Goal: Information Seeking & Learning: Check status

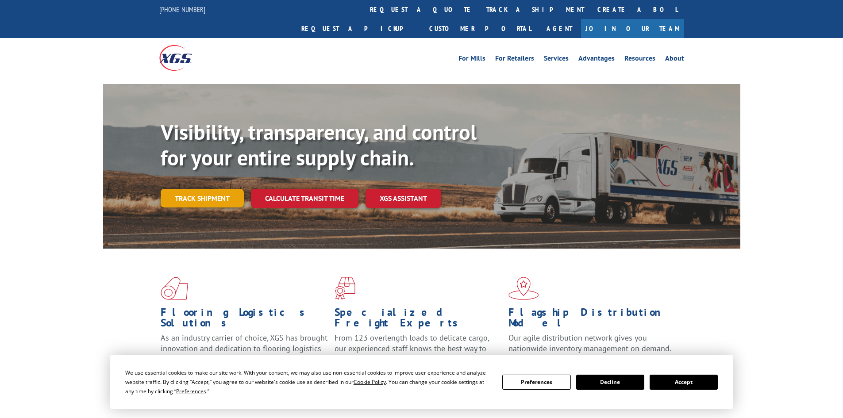
click at [197, 189] on link "Track shipment" at bounding box center [202, 198] width 83 height 19
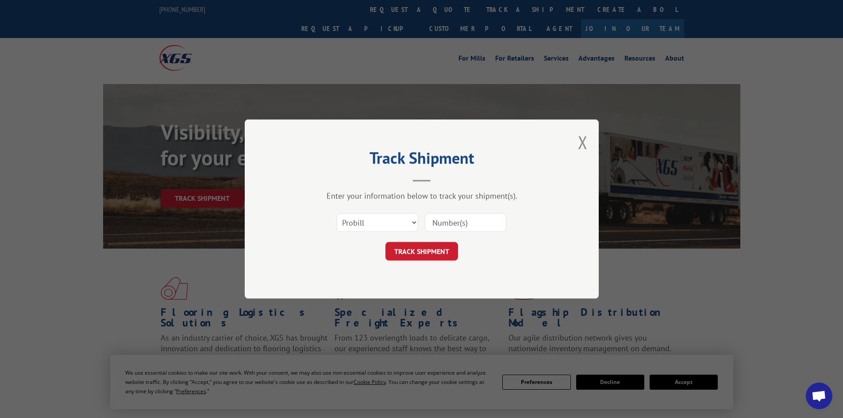
click at [451, 222] on input at bounding box center [465, 222] width 81 height 19
paste input "17009348"
type input "17009348"
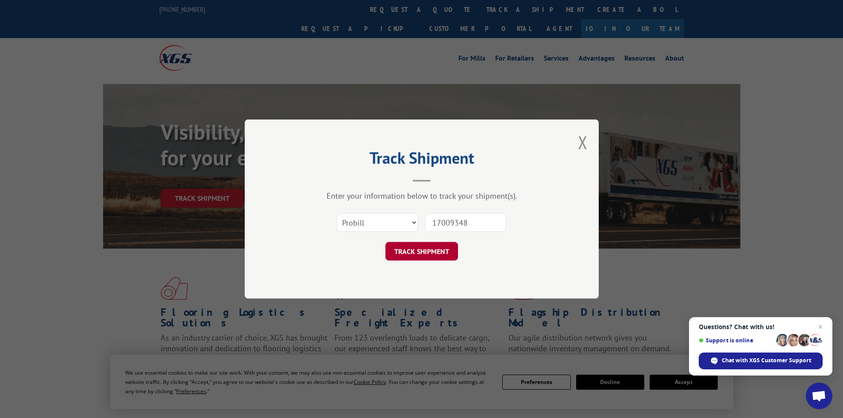
click at [407, 254] on button "TRACK SHIPMENT" at bounding box center [421, 251] width 73 height 19
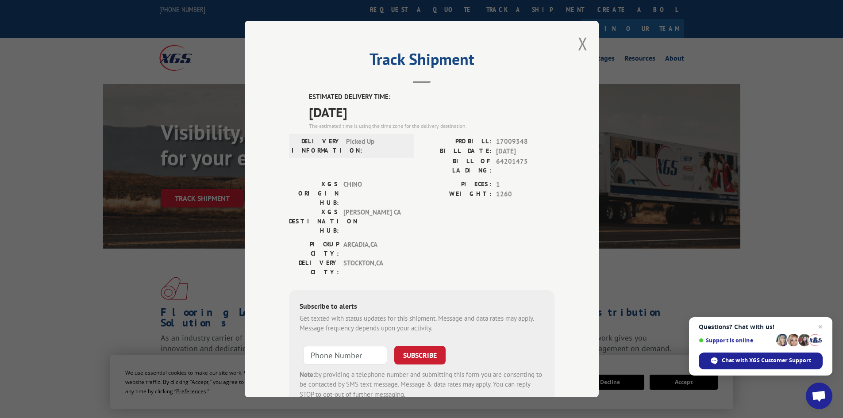
drag, startPoint x: 305, startPoint y: 96, endPoint x: 375, endPoint y: 110, distance: 71.3
click at [375, 110] on div "ESTIMATED DELIVERY TIME: [DATE] The estimated time is using the time zone for t…" at bounding box center [432, 111] width 246 height 38
copy div "ESTIMATED DELIVERY TIME: [DATE]"
click at [572, 39] on div "Track Shipment ESTIMATED DELIVERY TIME: [DATE] The estimated time is using the …" at bounding box center [422, 209] width 354 height 377
click at [592, 42] on div "Track Shipment ESTIMATED DELIVERY TIME: [DATE] The estimated time is using the …" at bounding box center [422, 209] width 354 height 377
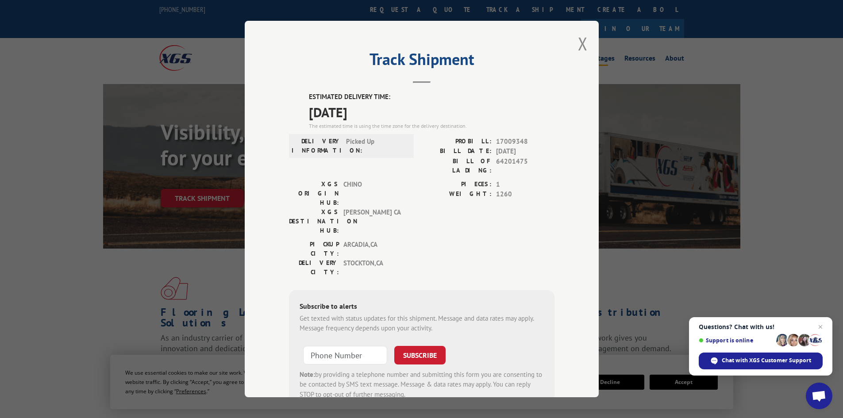
click at [580, 42] on button "Close modal" at bounding box center [583, 43] width 10 height 23
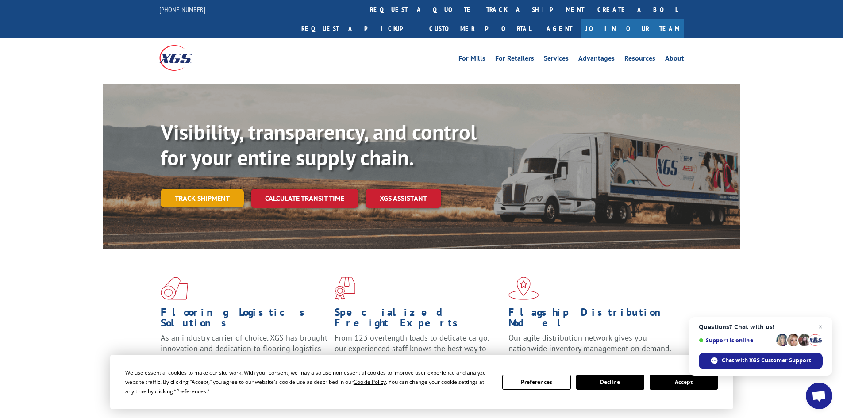
click at [209, 189] on link "Track shipment" at bounding box center [202, 198] width 83 height 19
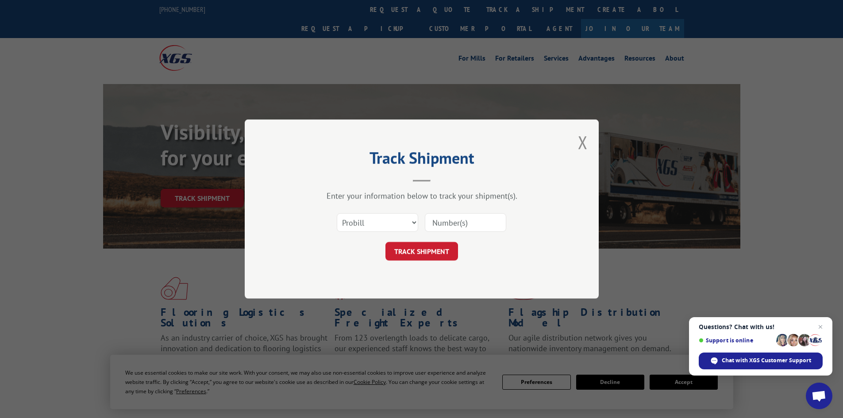
click at [446, 219] on input at bounding box center [465, 222] width 81 height 19
paste input "17009426"
type input "17009426"
click at [428, 254] on button "TRACK SHIPMENT" at bounding box center [421, 251] width 73 height 19
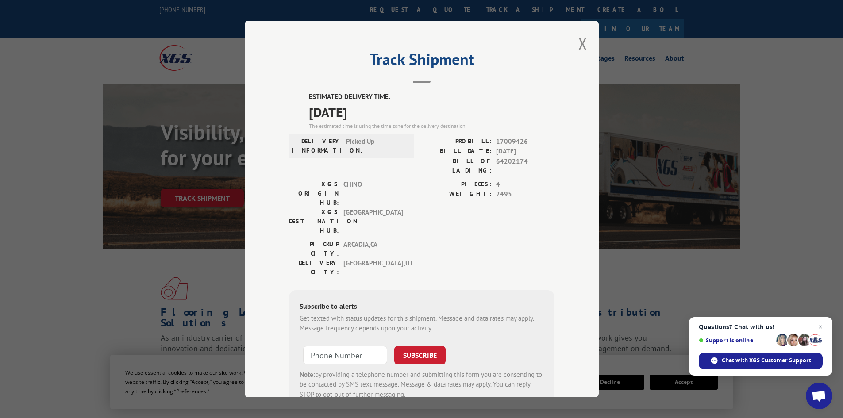
drag, startPoint x: 300, startPoint y: 93, endPoint x: 377, endPoint y: 112, distance: 79.3
click at [377, 112] on div "ESTIMATED DELIVERY TIME: [DATE] The estimated time is using the time zone for t…" at bounding box center [422, 251] width 266 height 318
copy div "ESTIMATED DELIVERY TIME: [DATE]"
drag, startPoint x: 581, startPoint y: 42, endPoint x: 484, endPoint y: 81, distance: 104.8
click at [581, 42] on button "Close modal" at bounding box center [583, 43] width 10 height 23
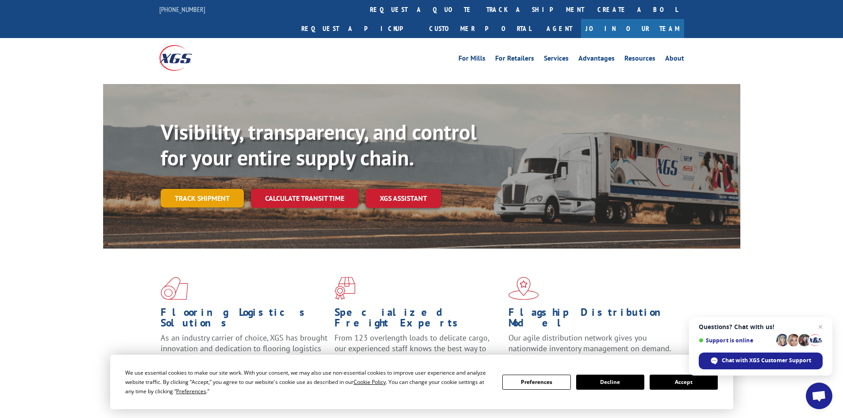
click at [217, 189] on link "Track shipment" at bounding box center [202, 198] width 83 height 19
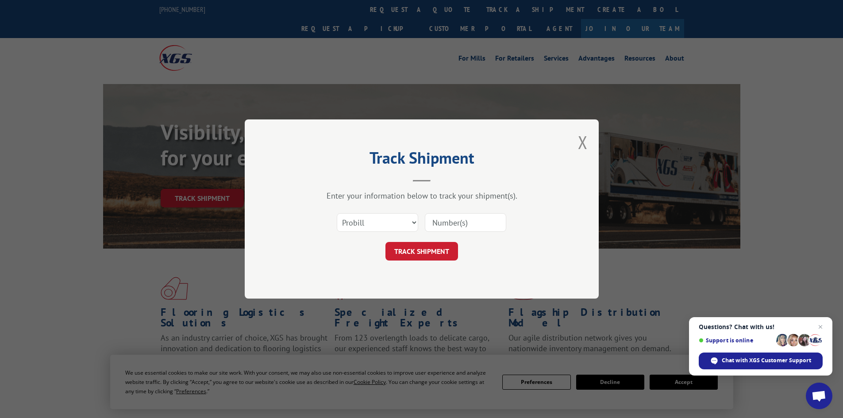
click at [442, 224] on input at bounding box center [465, 222] width 81 height 19
paste input "17009349"
type input "17009349"
click at [408, 249] on button "TRACK SHIPMENT" at bounding box center [421, 251] width 73 height 19
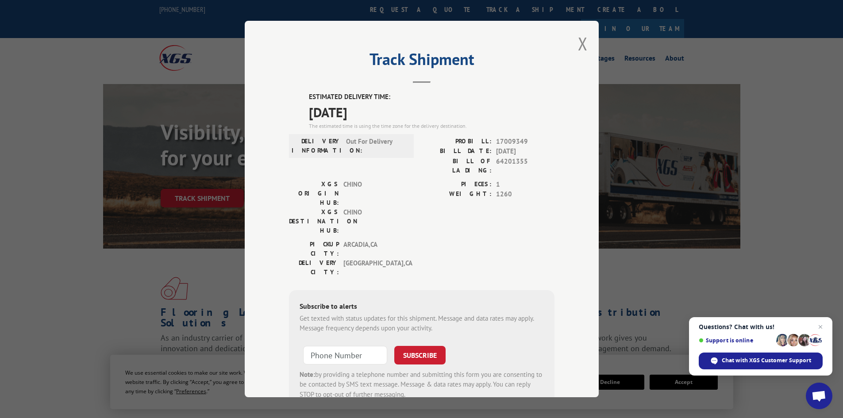
drag, startPoint x: 377, startPoint y: 113, endPoint x: 295, endPoint y: 100, distance: 82.5
click at [295, 100] on div "ESTIMATED DELIVERY TIME: [DATE] The estimated time is using the time zone for t…" at bounding box center [422, 251] width 266 height 318
copy div "ESTIMATED DELIVERY TIME: [DATE]"
